Goal: Information Seeking & Learning: Learn about a topic

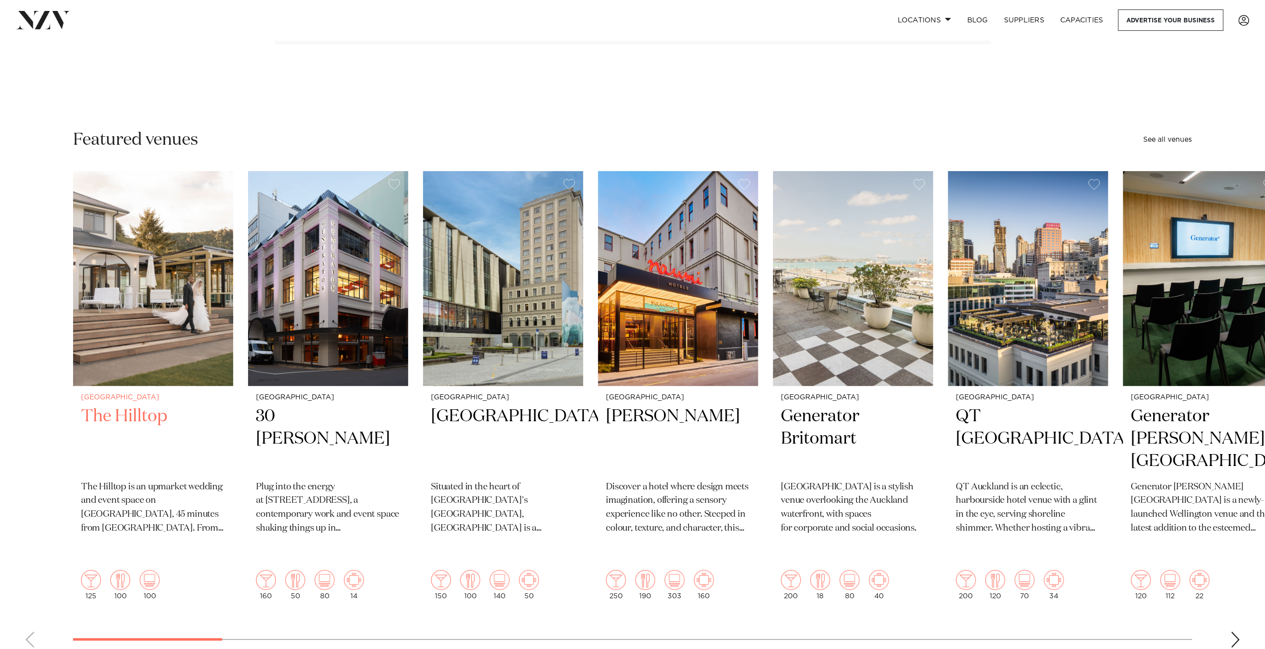
scroll to position [249, 0]
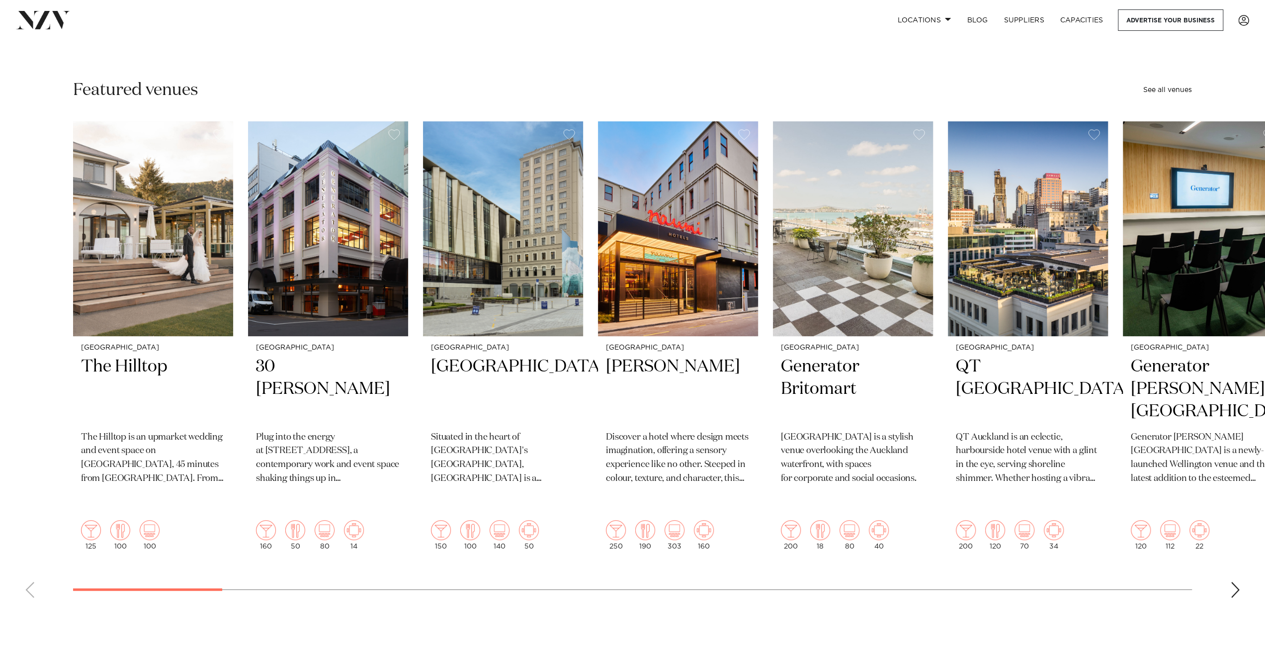
click at [1239, 582] on div "Next slide" at bounding box center [1235, 590] width 10 height 16
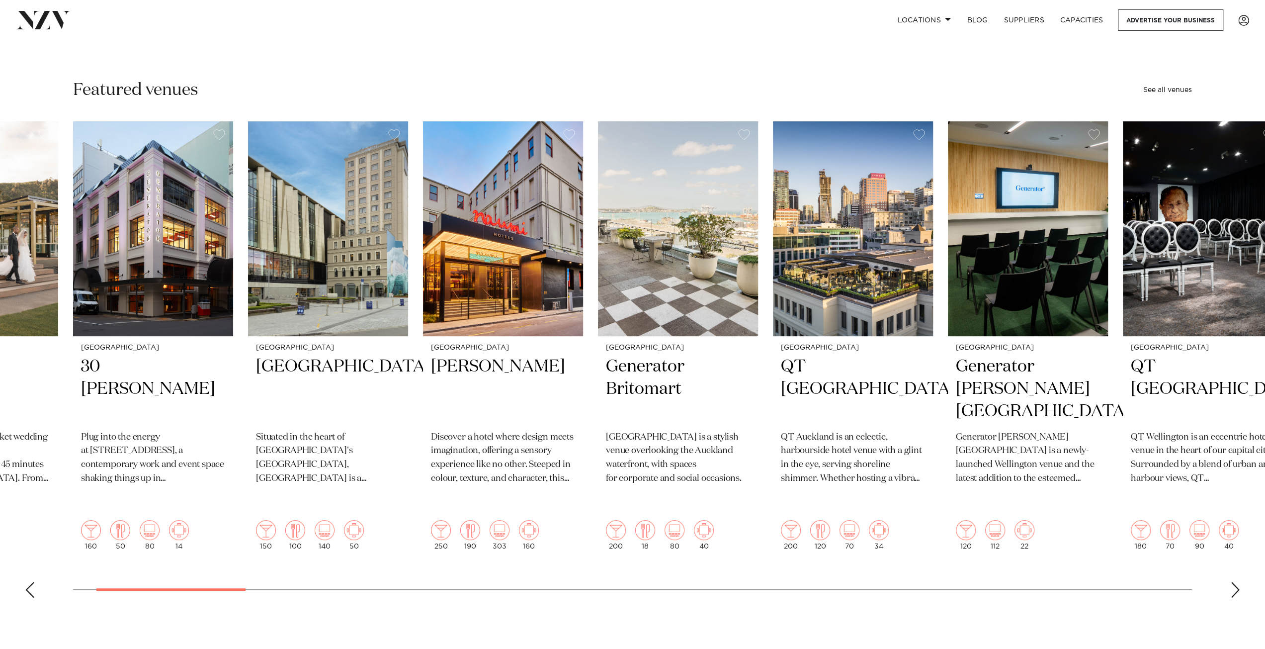
click at [1239, 582] on div "Next slide" at bounding box center [1235, 590] width 10 height 16
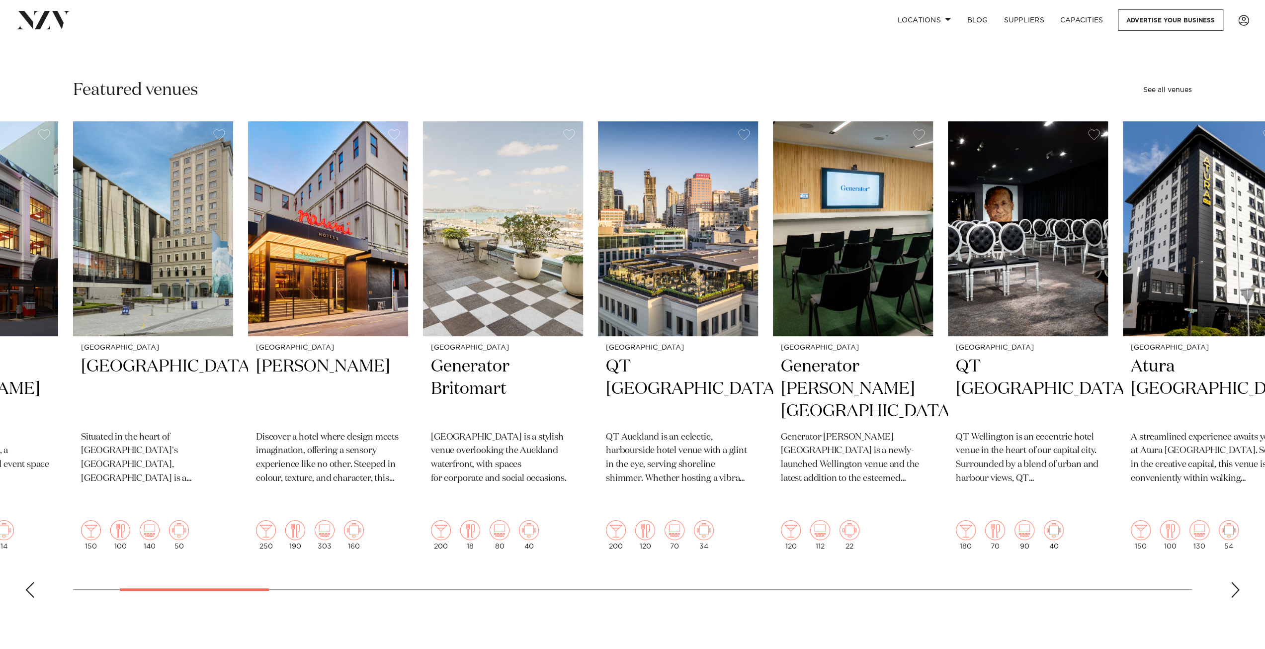
click at [1238, 582] on div "Next slide" at bounding box center [1235, 590] width 10 height 16
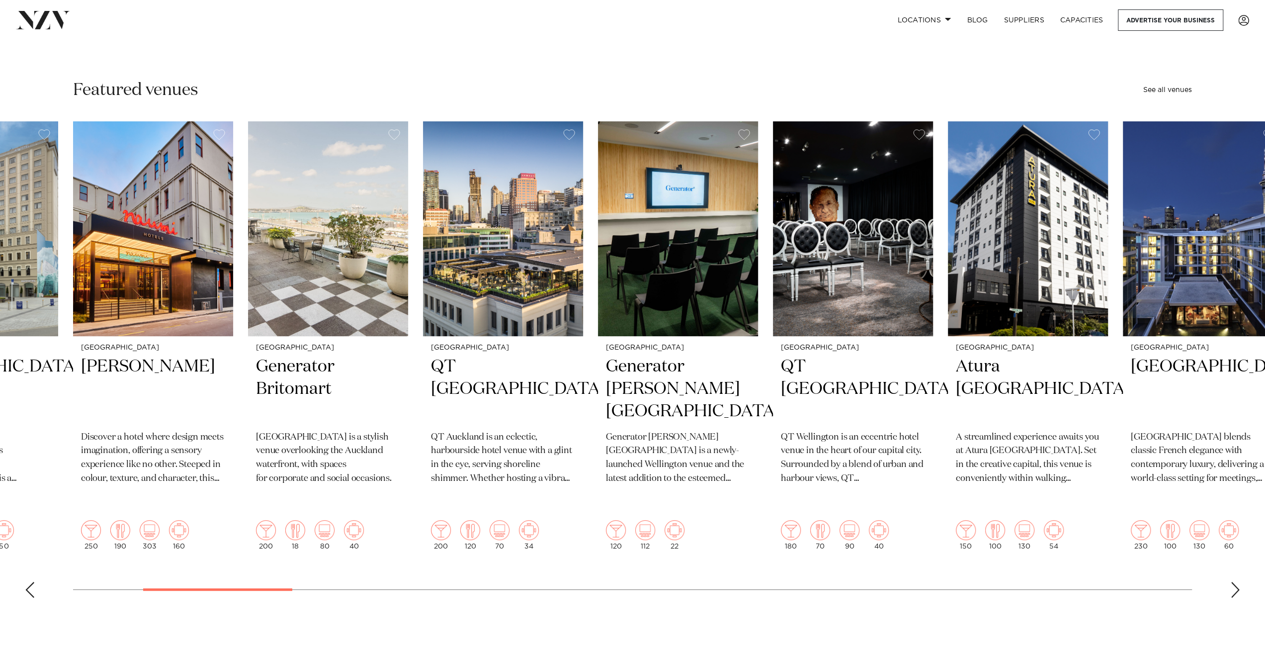
click at [1238, 582] on div "Next slide" at bounding box center [1235, 590] width 10 height 16
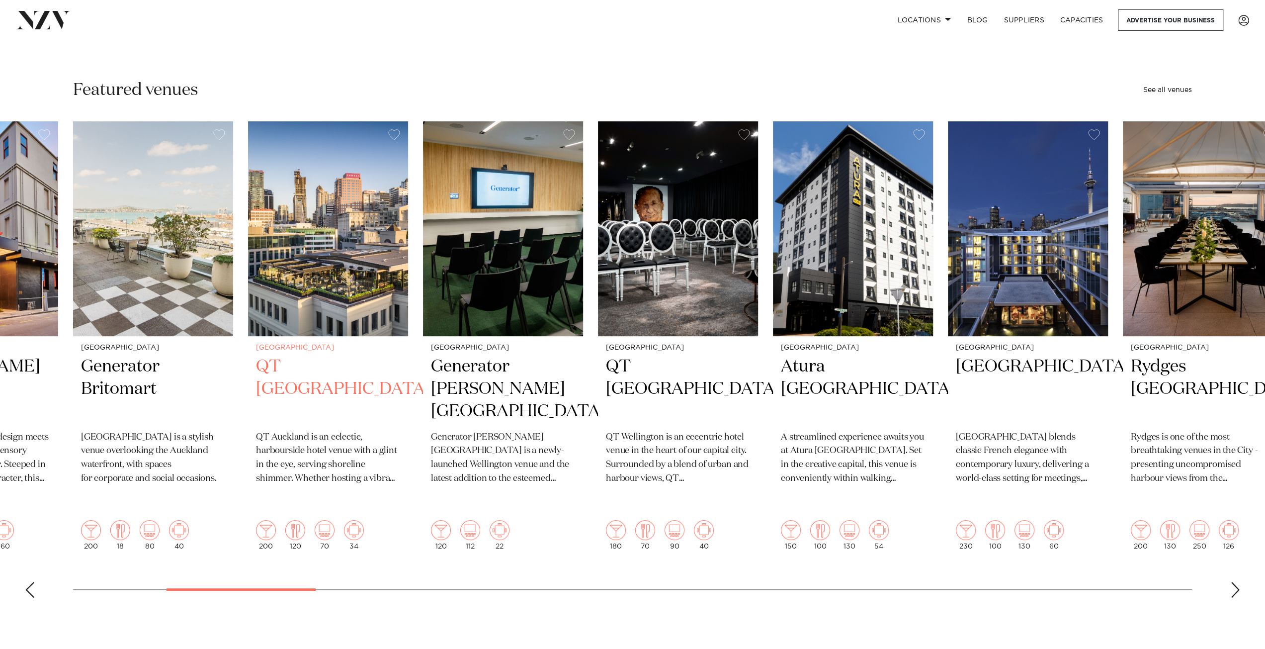
click at [340, 278] on img "6 / 48" at bounding box center [328, 228] width 160 height 215
click at [1235, 582] on div "Next slide" at bounding box center [1235, 590] width 10 height 16
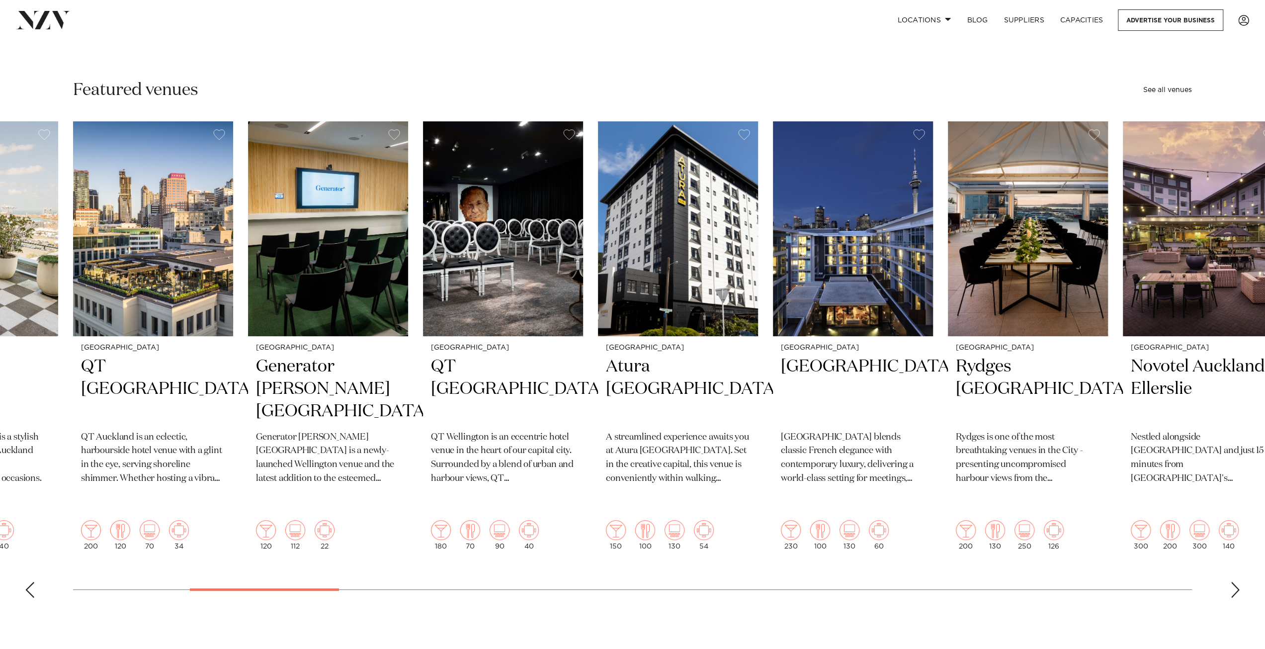
click at [1235, 582] on div "Next slide" at bounding box center [1235, 590] width 10 height 16
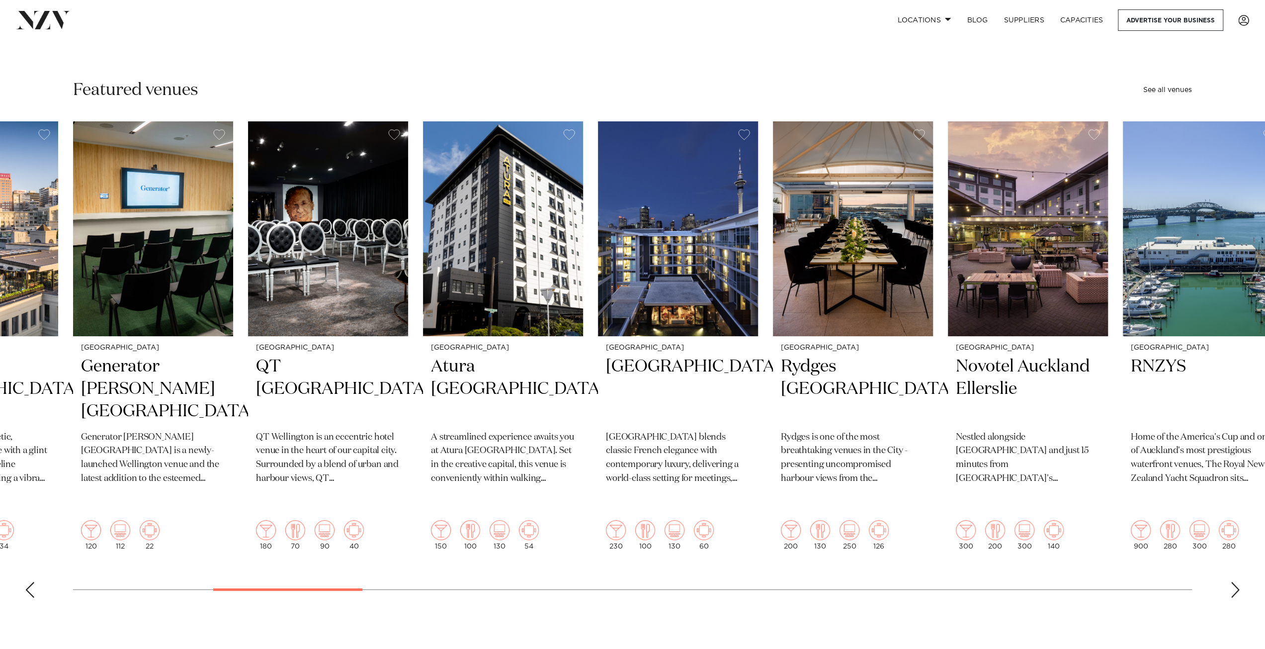
click at [1235, 582] on div "Next slide" at bounding box center [1235, 590] width 10 height 16
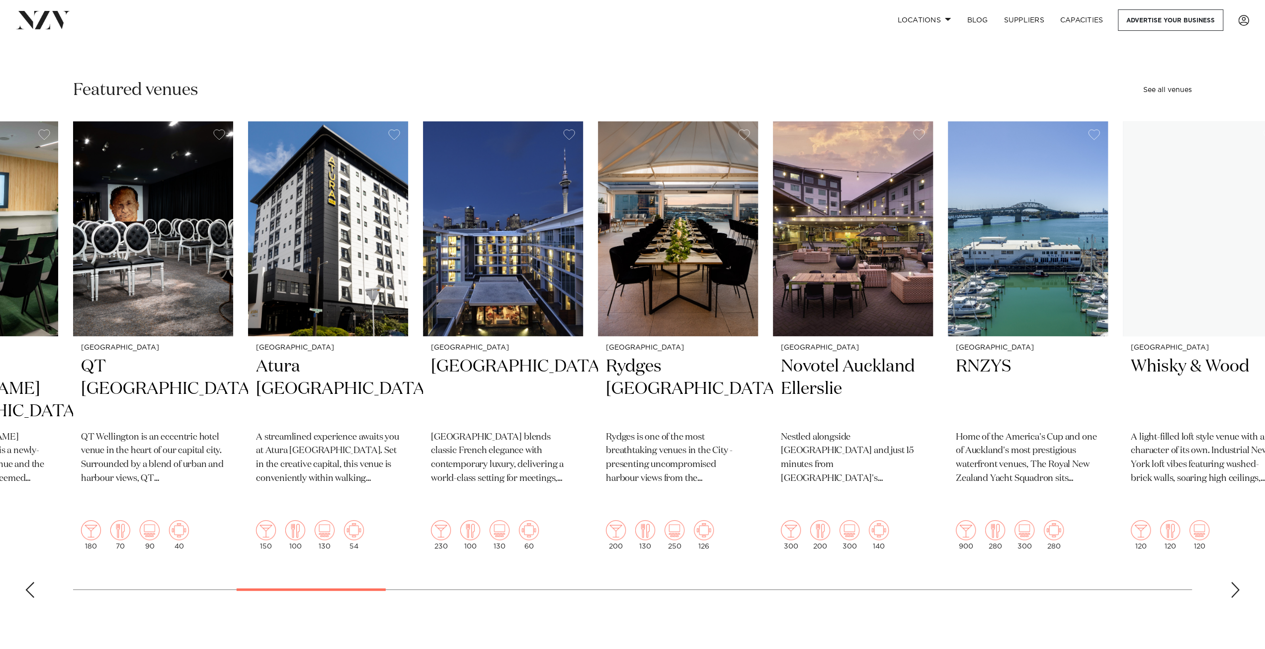
click at [1235, 582] on div "Next slide" at bounding box center [1235, 590] width 10 height 16
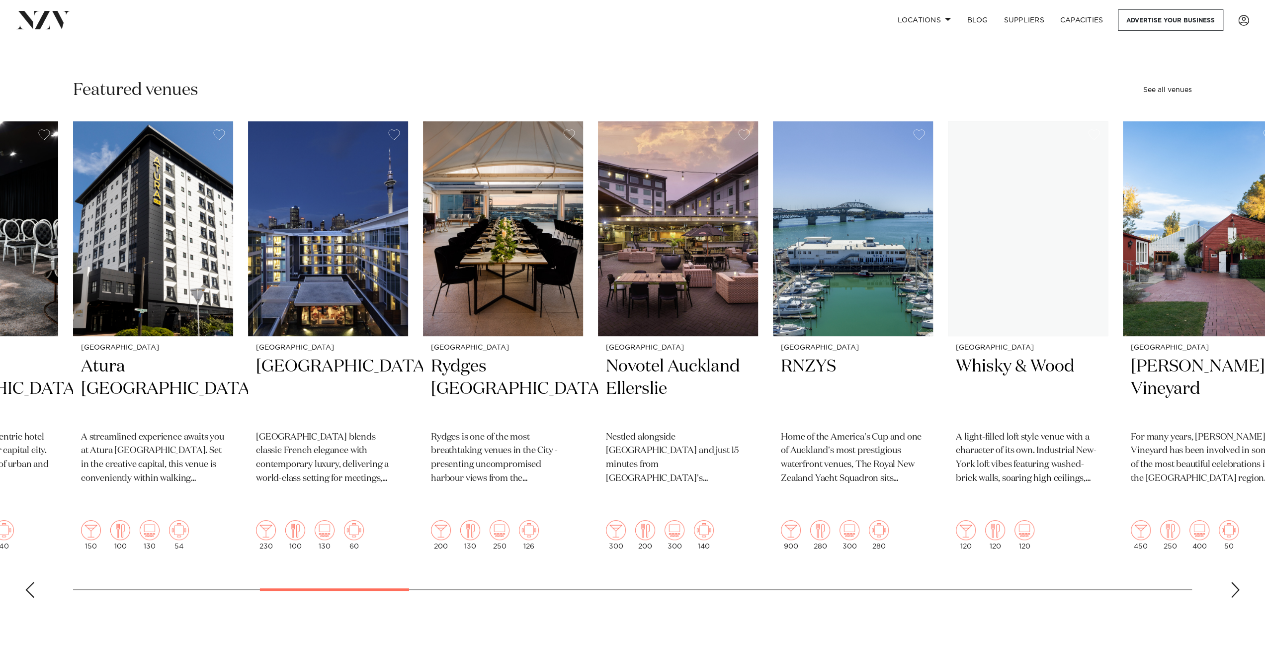
click at [1235, 582] on div "Next slide" at bounding box center [1235, 590] width 10 height 16
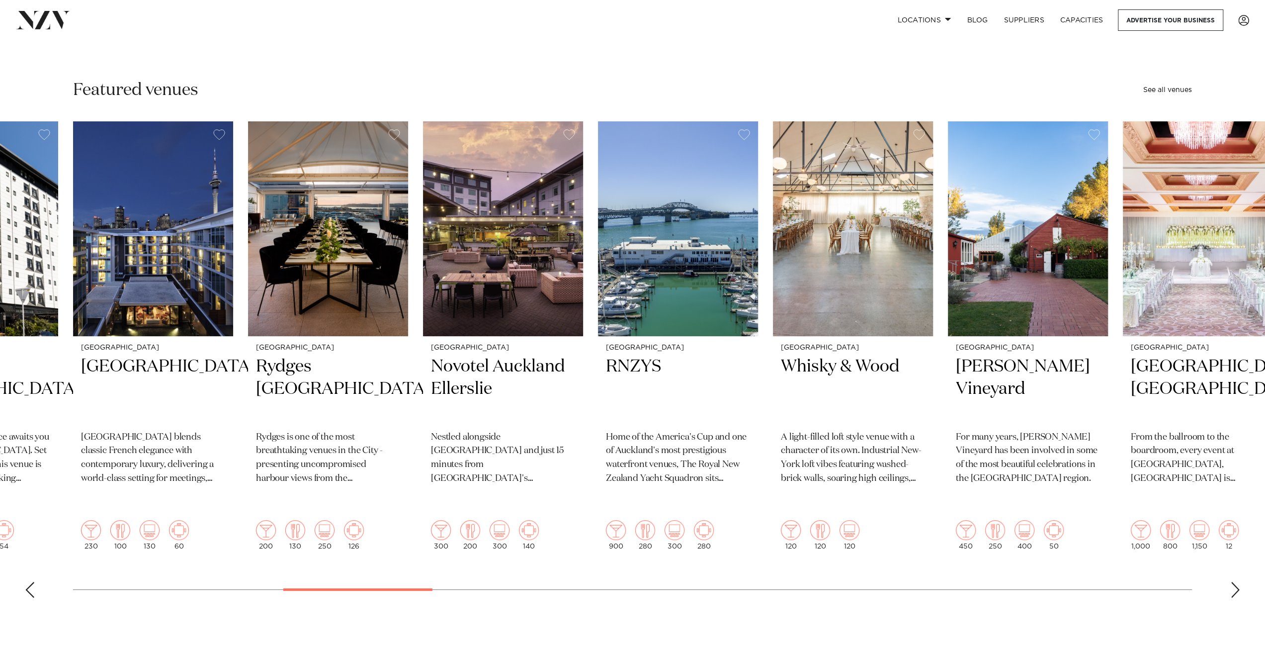
click at [1235, 582] on div "Next slide" at bounding box center [1235, 590] width 10 height 16
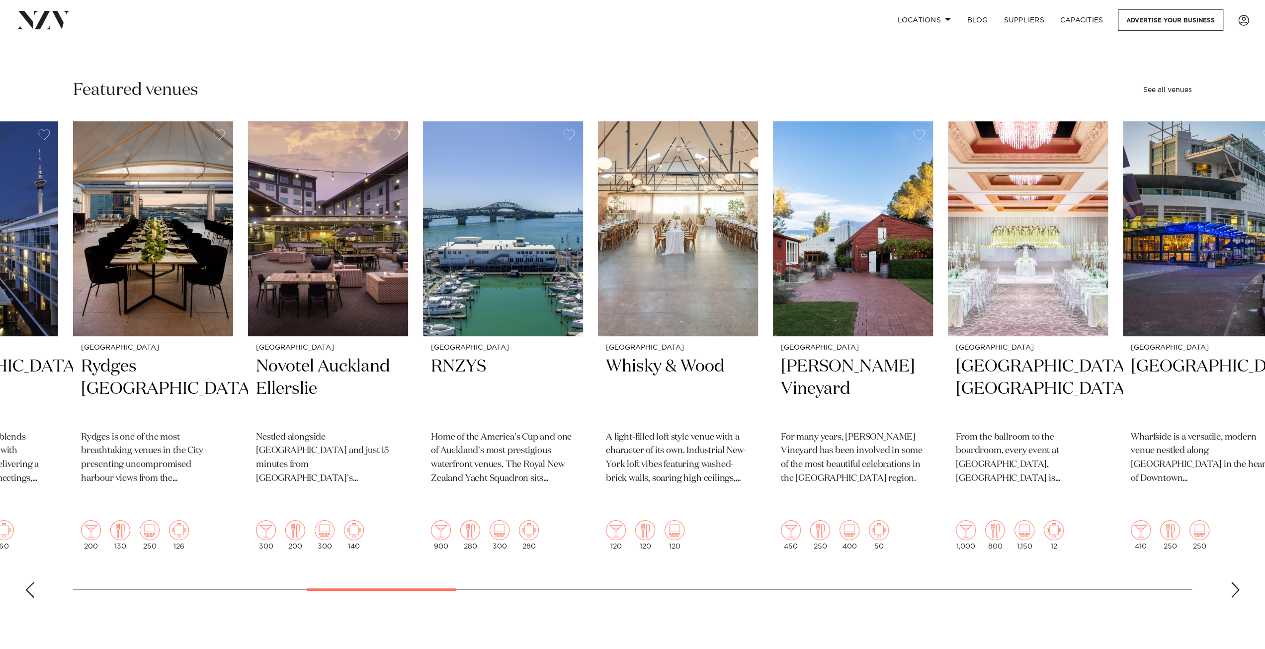
click at [1235, 582] on div "Next slide" at bounding box center [1235, 590] width 10 height 16
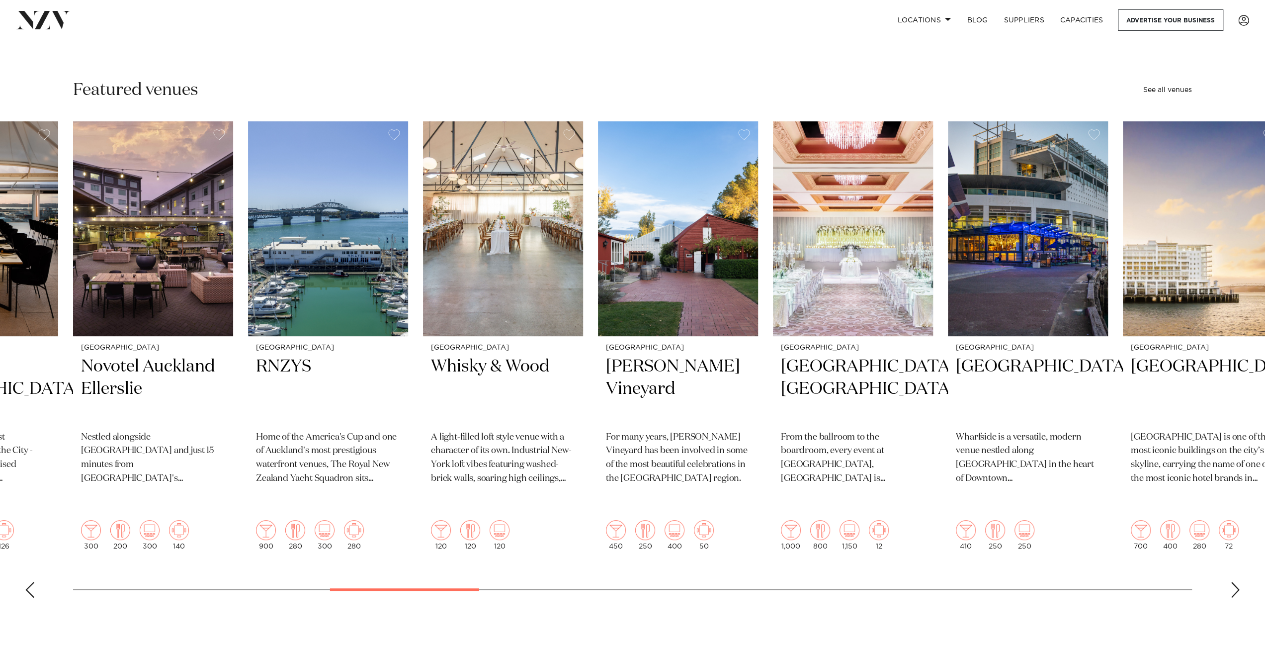
click at [1235, 582] on div "Next slide" at bounding box center [1235, 590] width 10 height 16
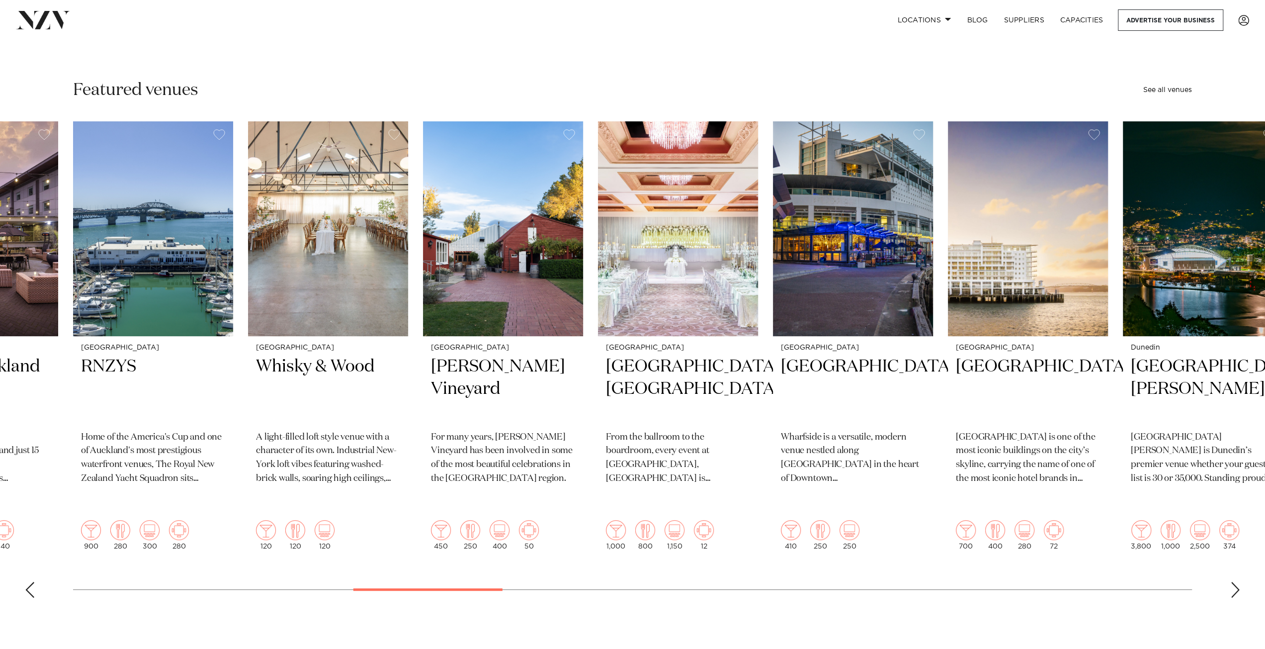
click at [1235, 582] on div "Next slide" at bounding box center [1235, 590] width 10 height 16
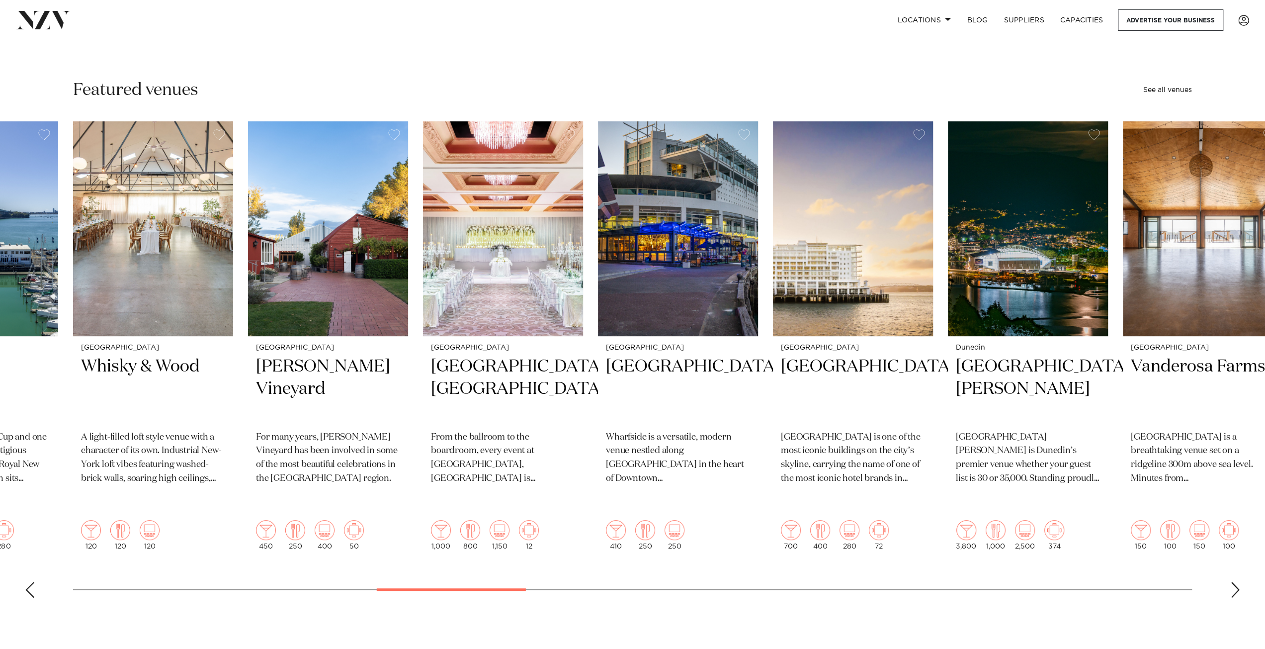
click at [1235, 582] on div "Next slide" at bounding box center [1235, 590] width 10 height 16
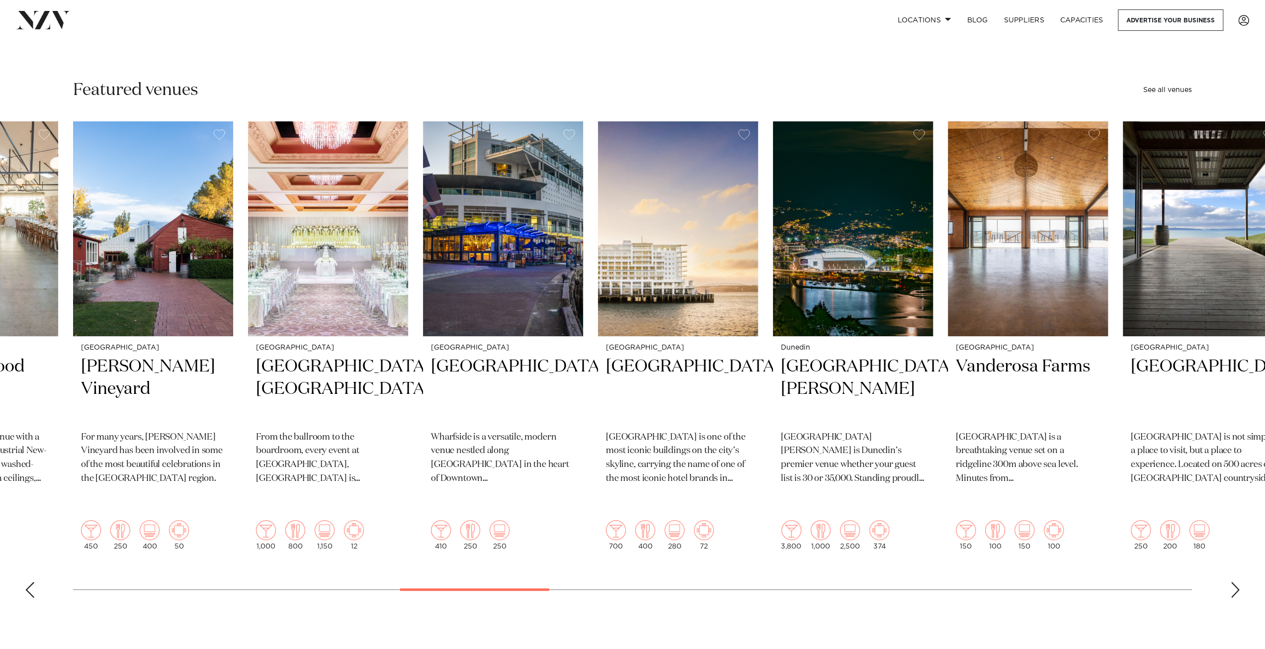
click at [1235, 582] on div "Next slide" at bounding box center [1235, 590] width 10 height 16
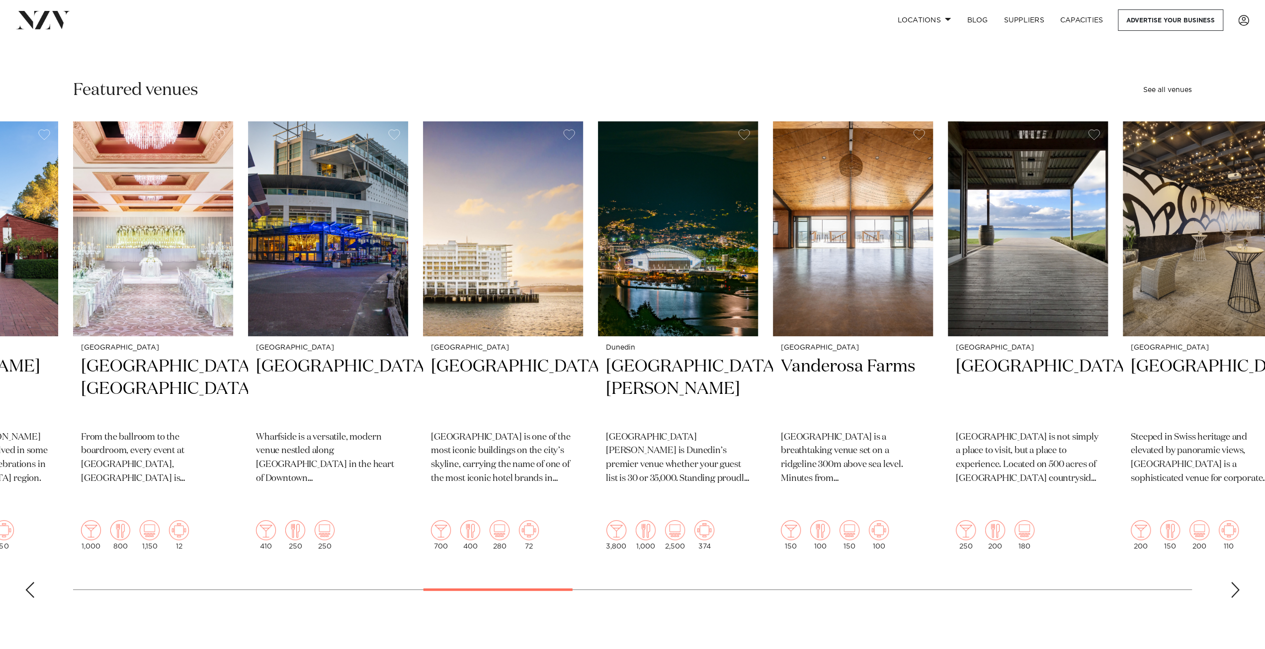
click at [1235, 582] on div "Next slide" at bounding box center [1235, 590] width 10 height 16
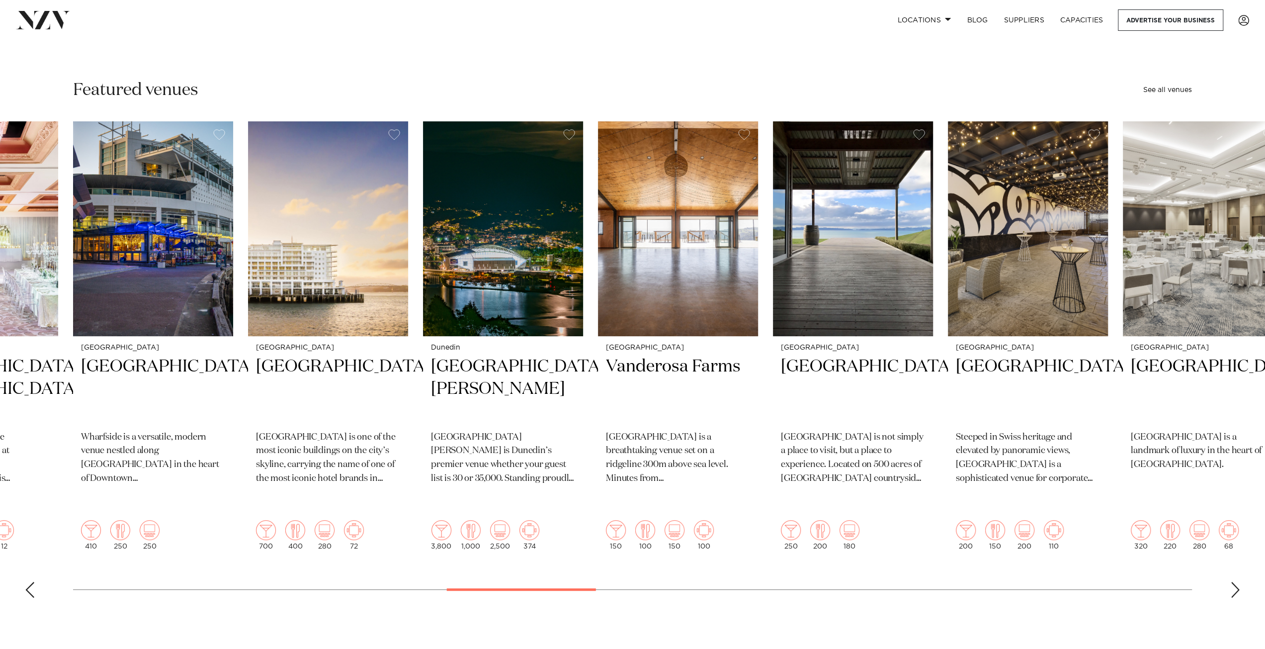
click at [1235, 582] on div "Next slide" at bounding box center [1235, 590] width 10 height 16
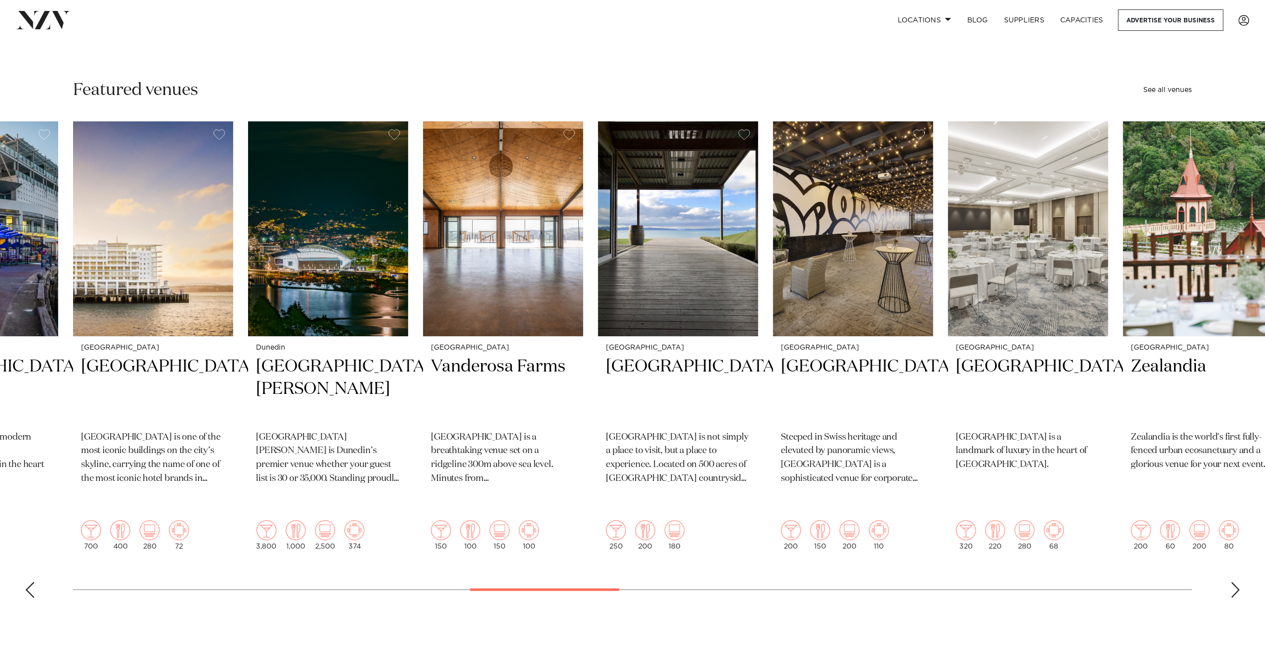
click at [1235, 582] on div "Next slide" at bounding box center [1235, 590] width 10 height 16
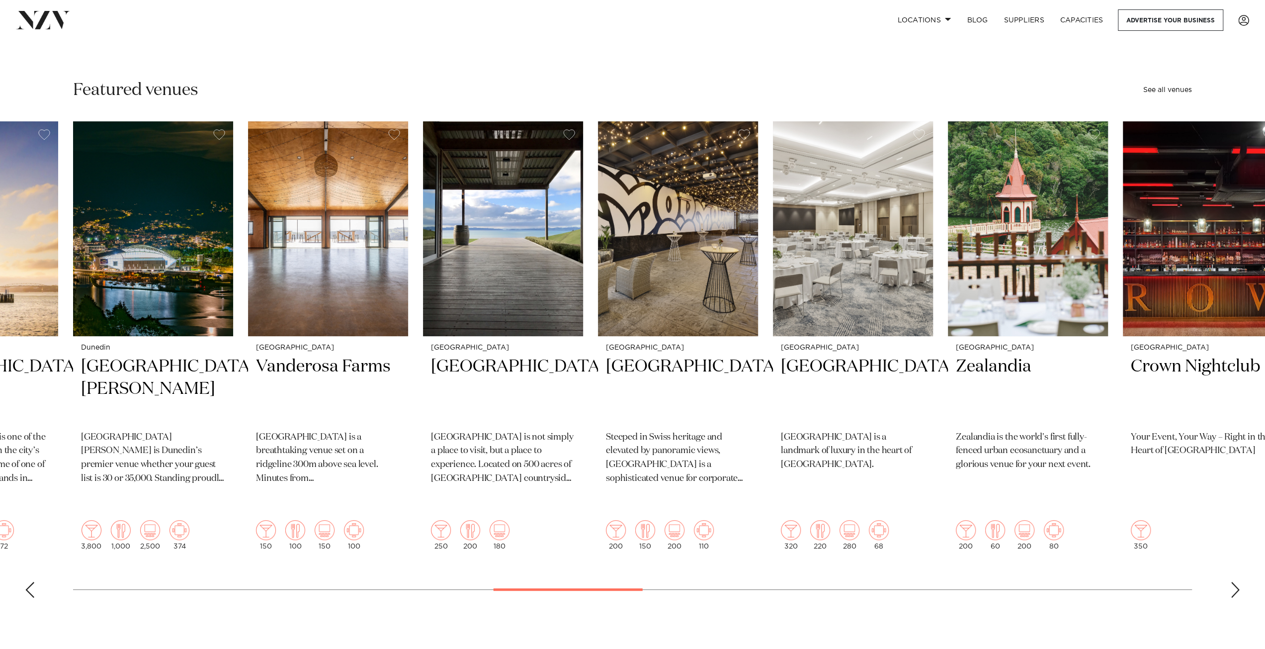
click at [1235, 582] on div "Next slide" at bounding box center [1235, 590] width 10 height 16
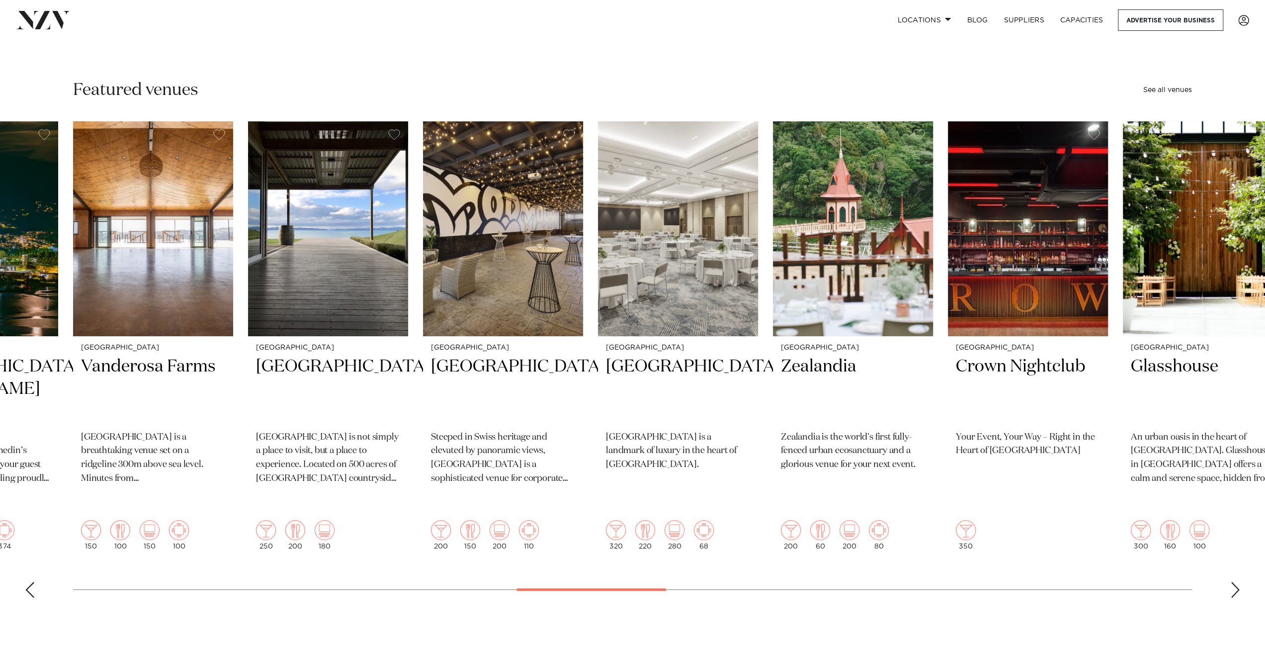
click at [1235, 582] on div "Next slide" at bounding box center [1235, 590] width 10 height 16
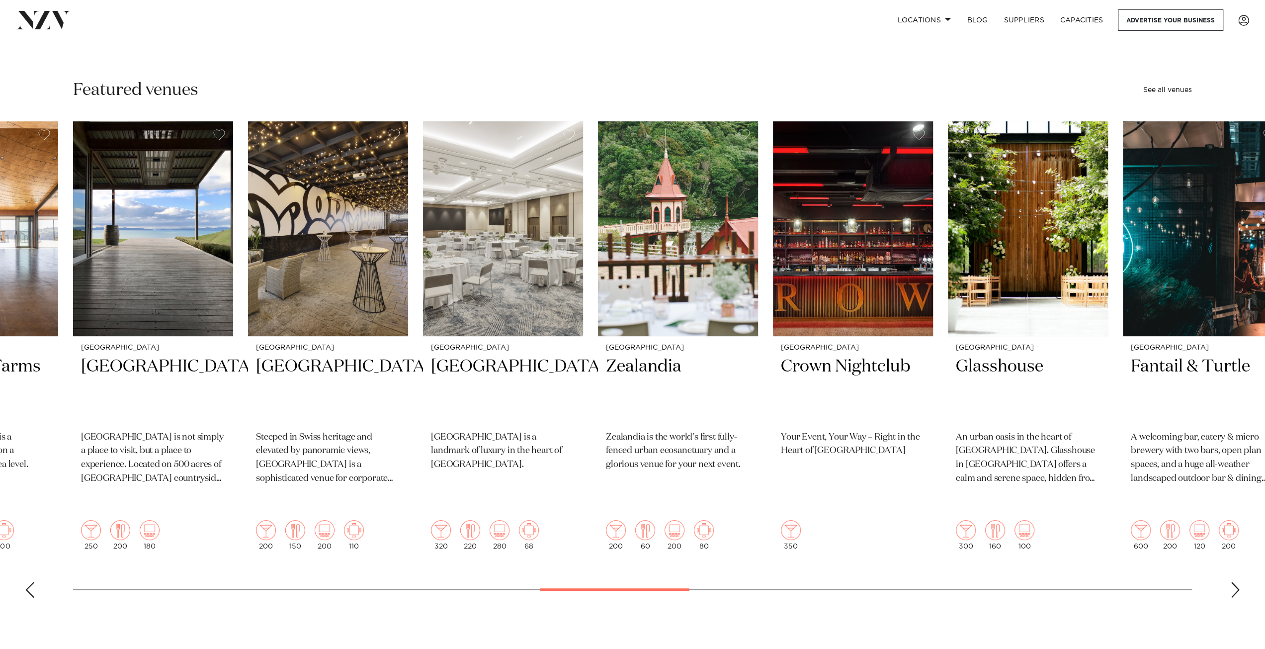
click at [1235, 582] on div "Next slide" at bounding box center [1235, 590] width 10 height 16
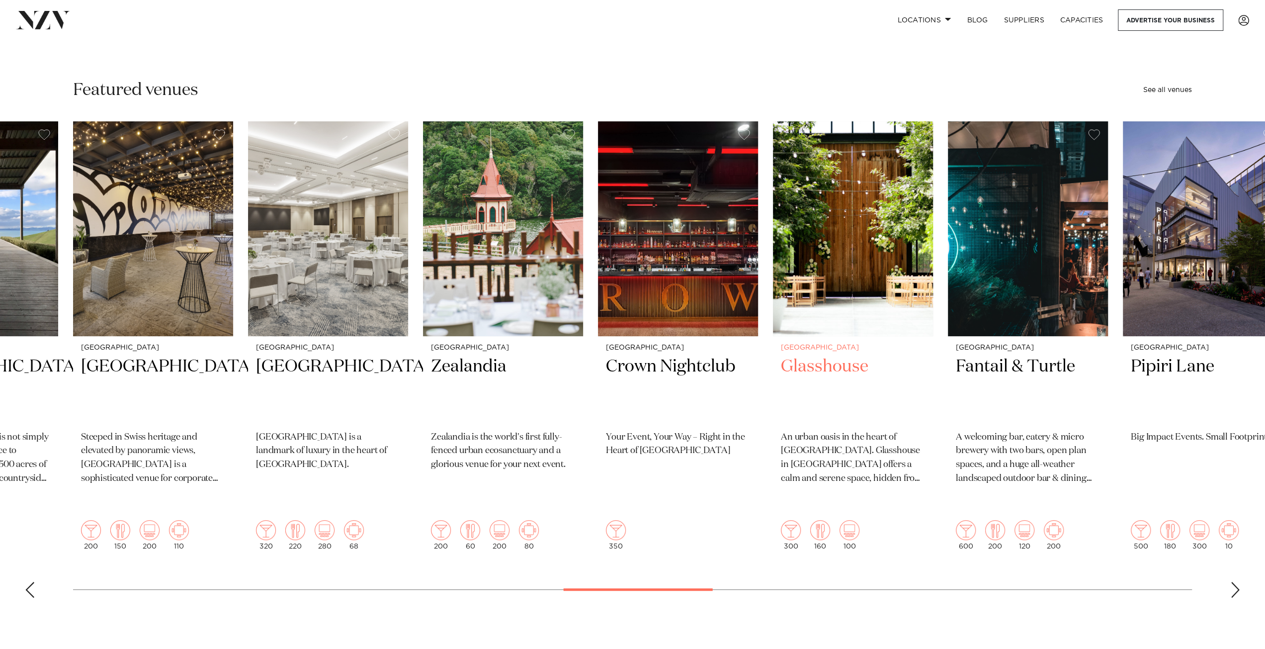
click at [893, 278] on img "26 / 48" at bounding box center [853, 228] width 160 height 215
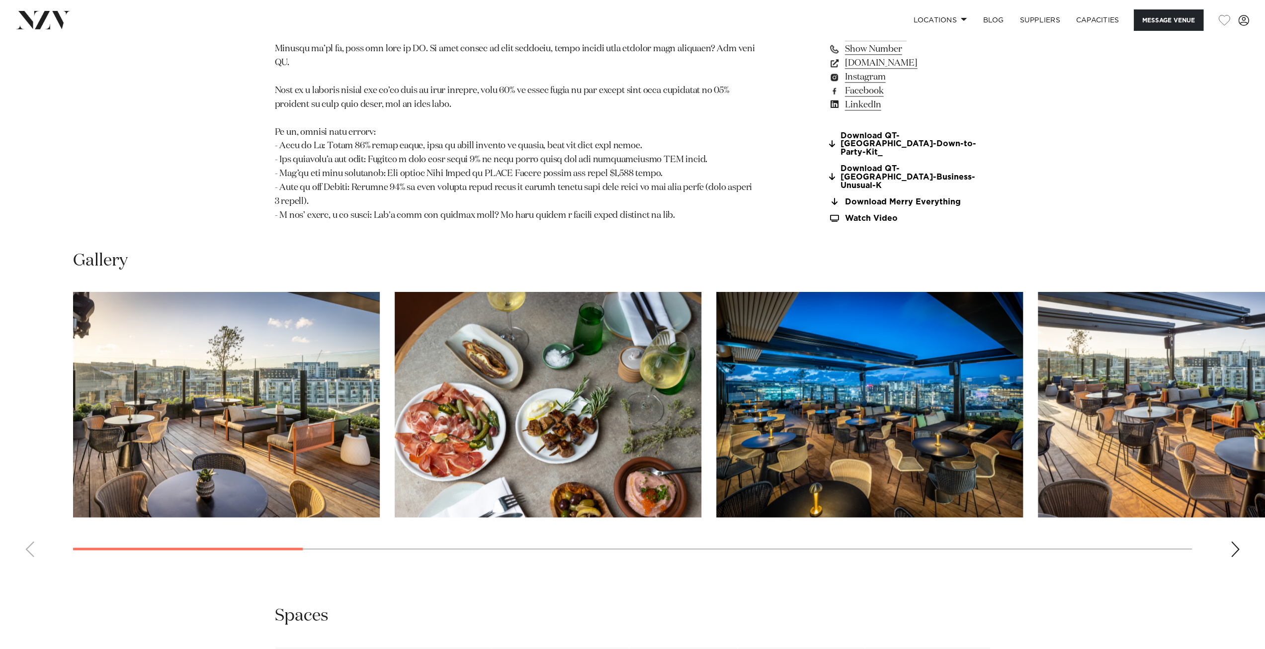
scroll to position [1342, 0]
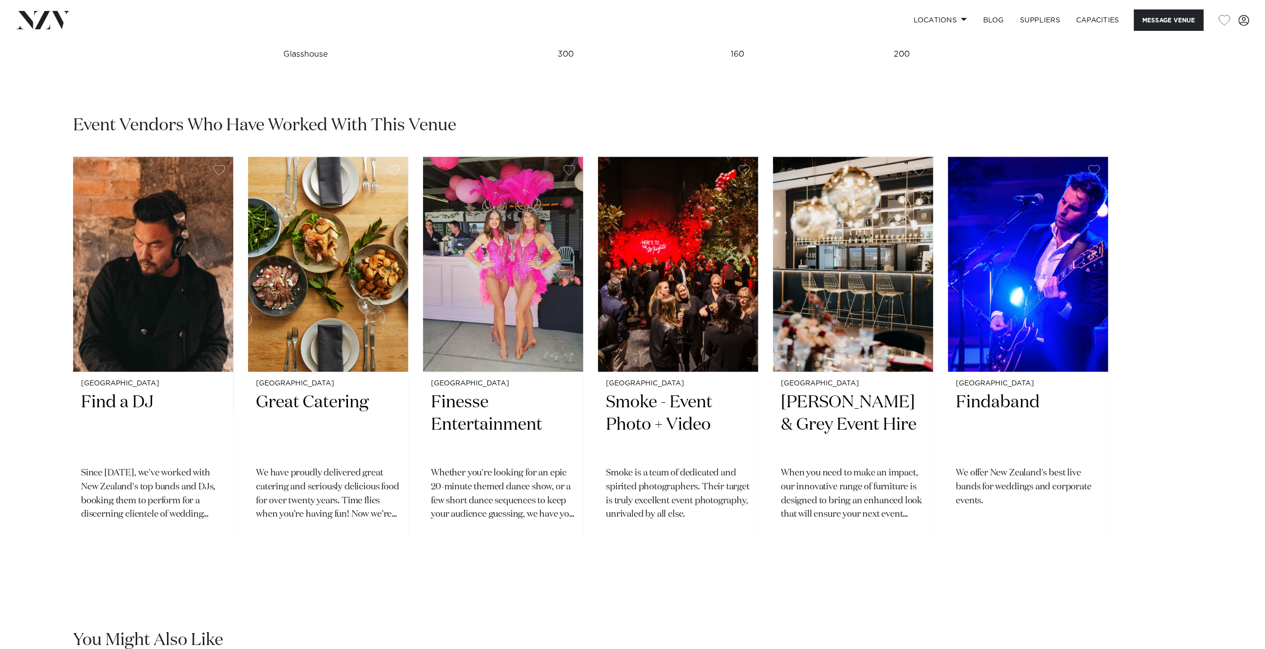
scroll to position [1491, 0]
